Goal: Information Seeking & Learning: Find specific fact

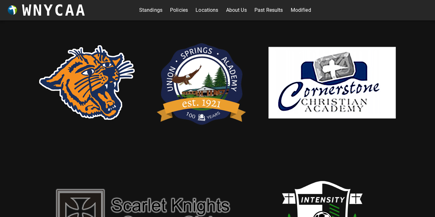
click at [156, 11] on link "Standings" at bounding box center [150, 10] width 23 height 10
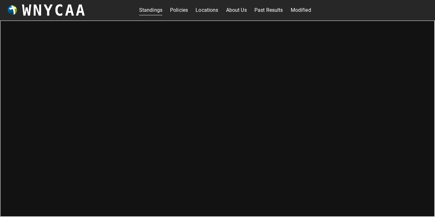
click at [270, 13] on link "Past Results" at bounding box center [268, 10] width 29 height 10
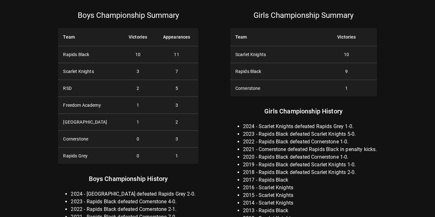
scroll to position [132, 0]
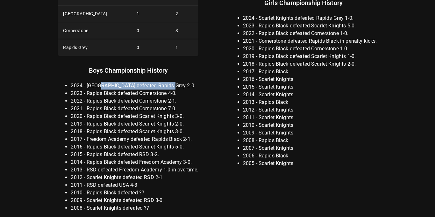
drag, startPoint x: 99, startPoint y: 83, endPoint x: 167, endPoint y: 89, distance: 69.0
click at [167, 89] on li "2024 - [GEOGRAPHIC_DATA] defeated Rapids Grey 2-0." at bounding box center [135, 86] width 128 height 8
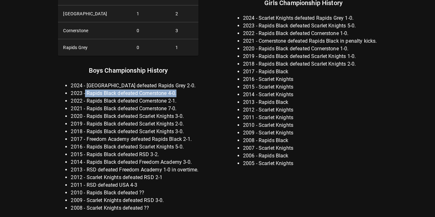
drag, startPoint x: 84, startPoint y: 92, endPoint x: 186, endPoint y: 92, distance: 101.5
click at [186, 92] on li "2023 - Rapids Black defeated Cornerstone 4-0." at bounding box center [135, 93] width 128 height 8
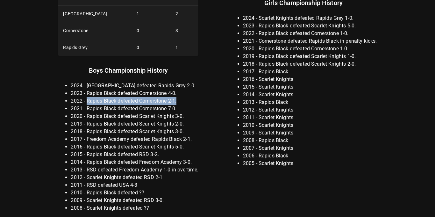
drag, startPoint x: 86, startPoint y: 100, endPoint x: 182, endPoint y: 103, distance: 96.2
click at [182, 103] on li "2022 - Rapids Black defeated Cornerstone 2-1." at bounding box center [135, 101] width 128 height 8
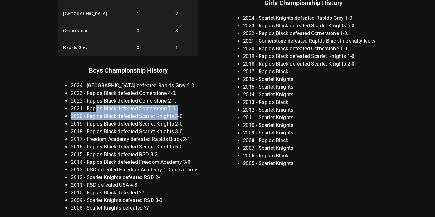
drag, startPoint x: 94, startPoint y: 107, endPoint x: 176, endPoint y: 114, distance: 83.0
click at [176, 114] on ul "2024 - [GEOGRAPHIC_DATA] defeated Rapids Grey 2-0. 2023 - Rapids Black defeated…" at bounding box center [128, 147] width 140 height 130
click at [173, 110] on li "2021 - Rapids Black defeated Cornerstone 7-0." at bounding box center [135, 109] width 128 height 8
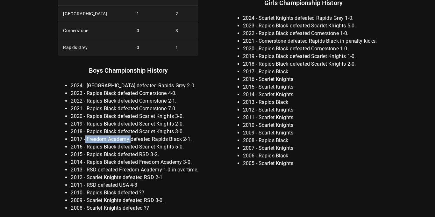
drag, startPoint x: 84, startPoint y: 137, endPoint x: 131, endPoint y: 139, distance: 46.5
click at [131, 139] on li "2017 - Freedom Academy defeated Rapids Black 2-1." at bounding box center [135, 139] width 128 height 8
copy li "Freedom Academy"
click at [109, 124] on li "2019 - Rapids Black defeated Scarlet Knights 2-0." at bounding box center [135, 124] width 128 height 8
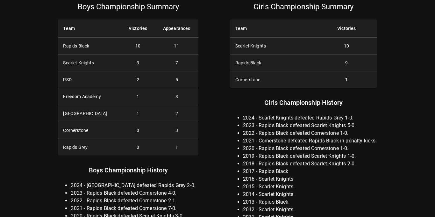
scroll to position [0, 0]
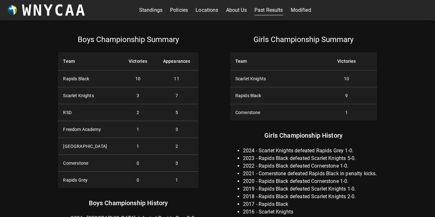
click at [148, 142] on td "1" at bounding box center [137, 146] width 33 height 17
click at [306, 6] on link "Modified" at bounding box center [301, 10] width 20 height 10
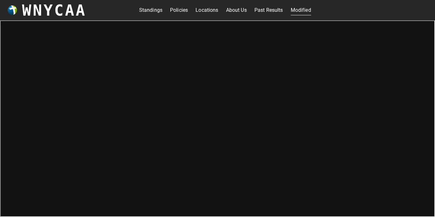
click at [51, 3] on h3 "WNYCAA" at bounding box center [54, 10] width 64 height 18
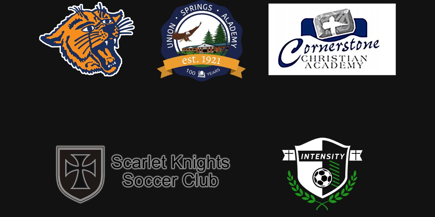
scroll to position [43, 0]
click at [180, 42] on img at bounding box center [201, 39] width 95 height 99
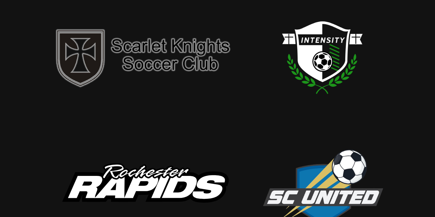
scroll to position [174, 0]
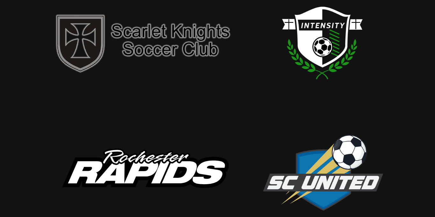
click at [128, 157] on img at bounding box center [144, 171] width 191 height 71
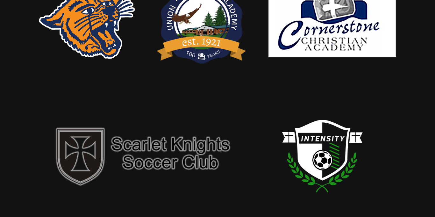
scroll to position [0, 0]
